Goal: Task Accomplishment & Management: Use online tool/utility

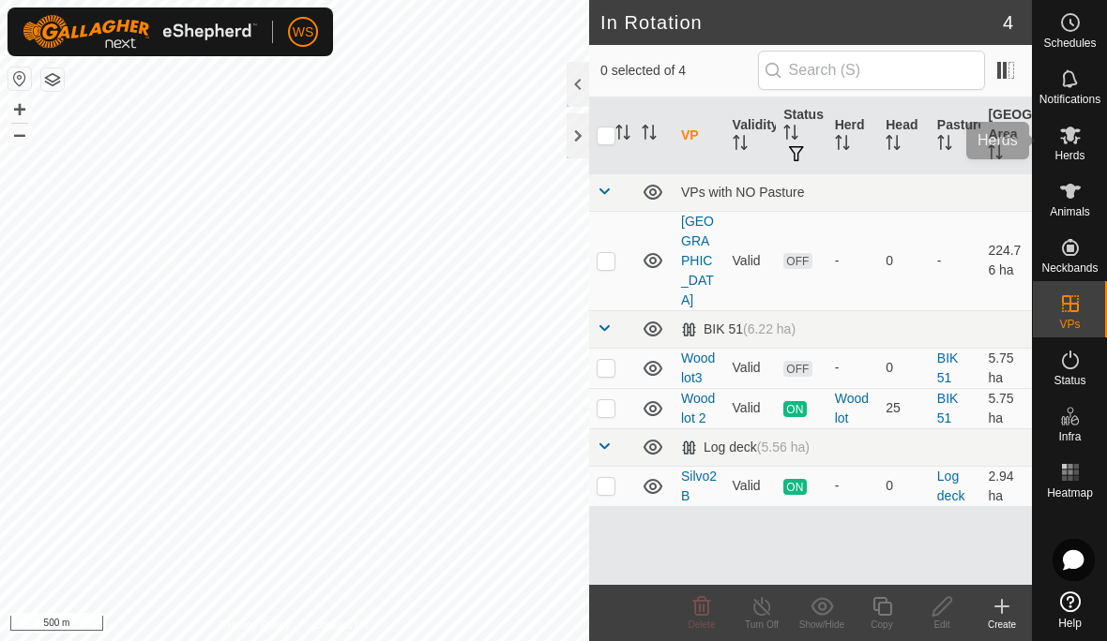
click at [1071, 144] on icon at bounding box center [1070, 135] width 23 height 23
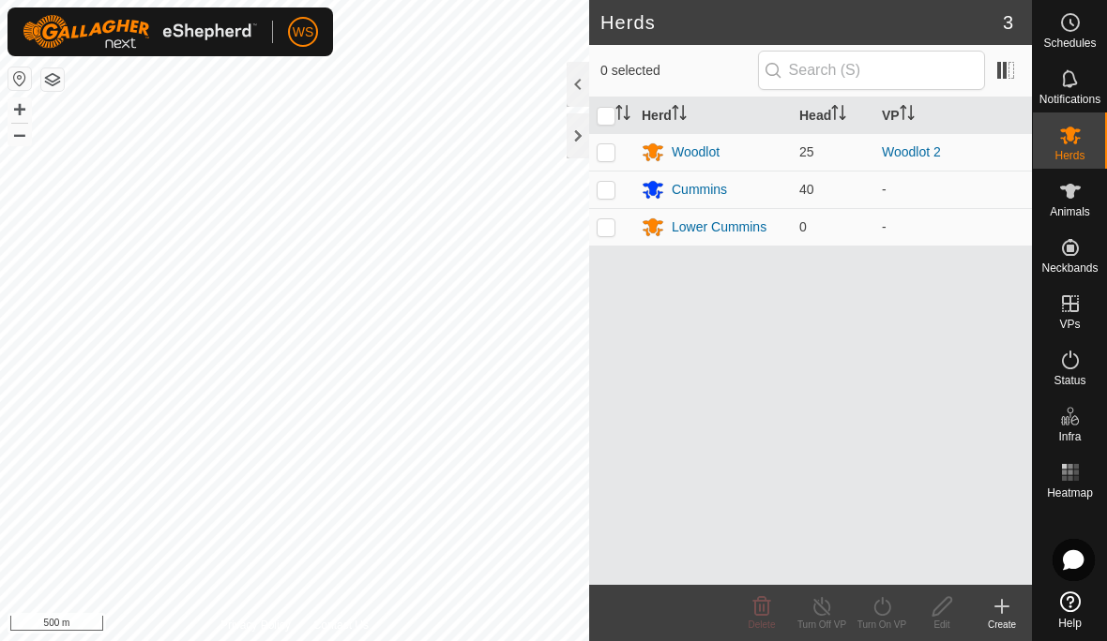
click at [605, 150] on p-checkbox at bounding box center [605, 151] width 19 height 15
checkbox input "true"
click at [881, 615] on icon at bounding box center [881, 606] width 17 height 19
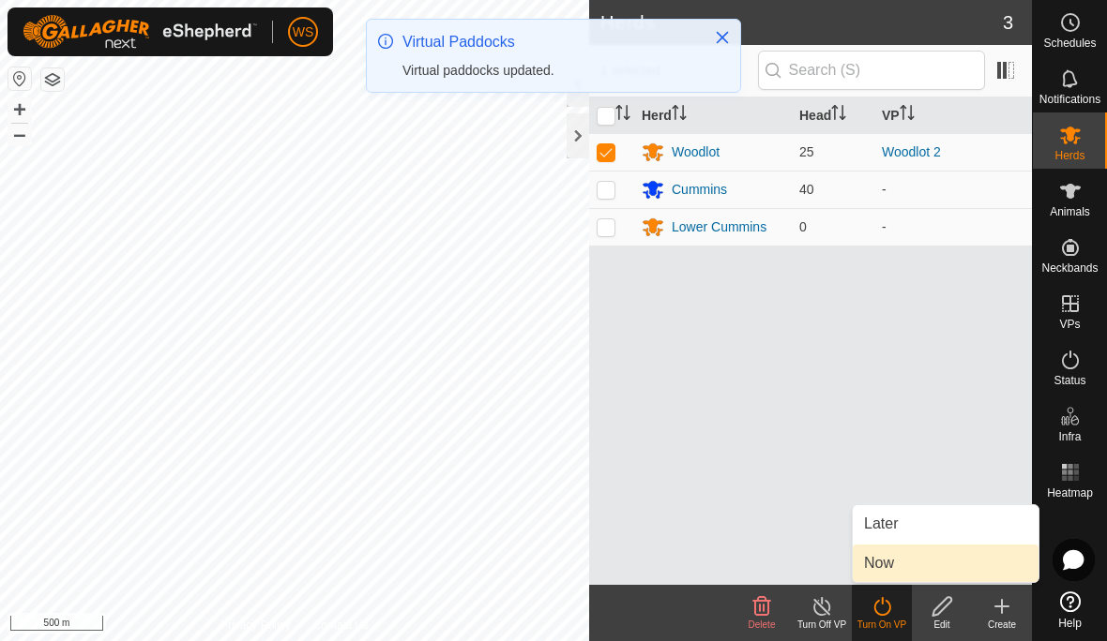
click at [885, 565] on span "Now" at bounding box center [879, 563] width 30 height 23
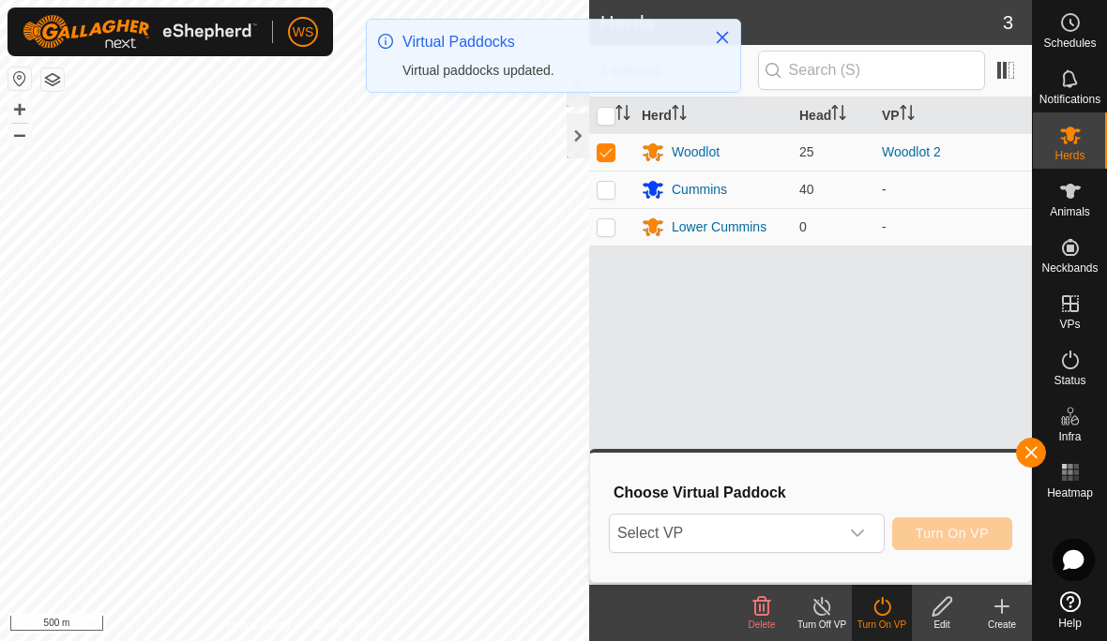
click at [859, 535] on icon "dropdown trigger" at bounding box center [857, 534] width 13 height 8
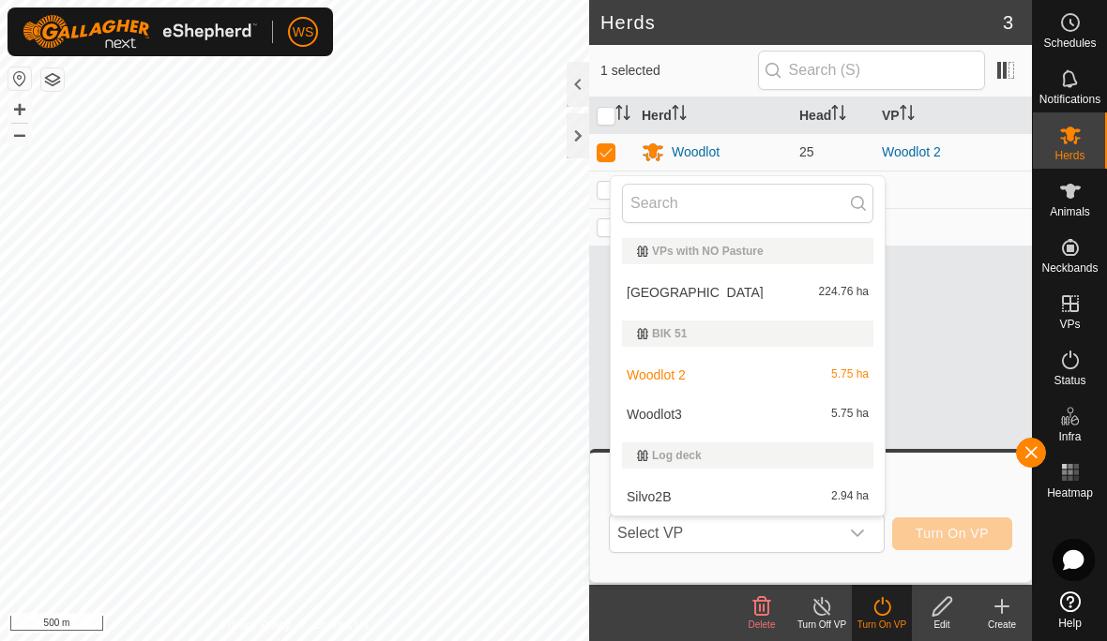
click at [845, 415] on span "5.75 ha" at bounding box center [850, 414] width 38 height 13
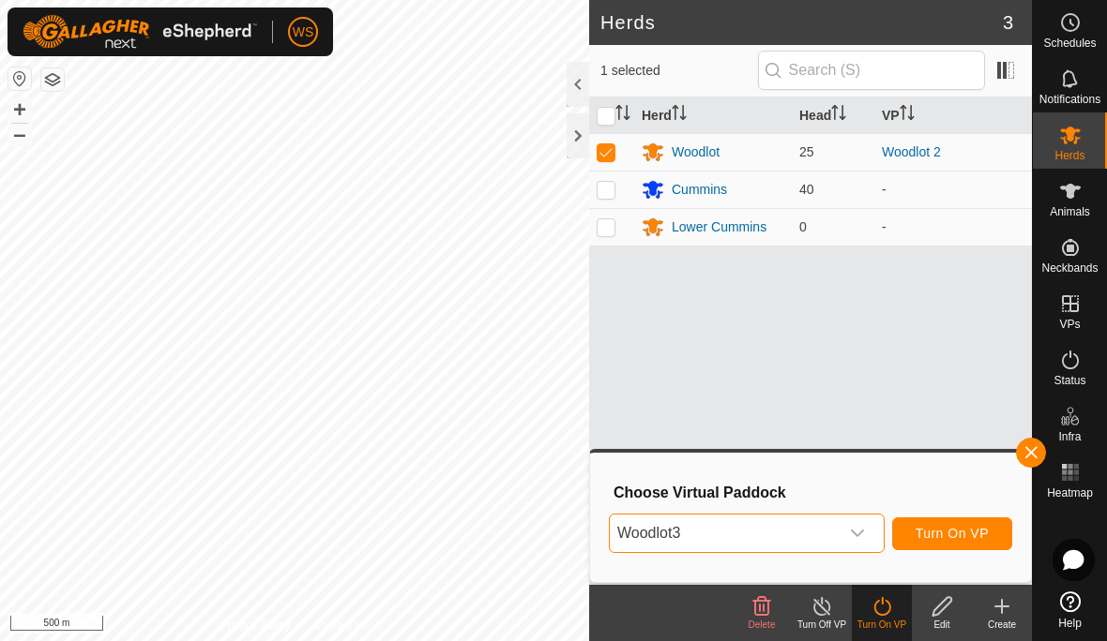
click at [961, 533] on span "Turn On VP" at bounding box center [951, 533] width 73 height 15
